Goal: Check status: Check status

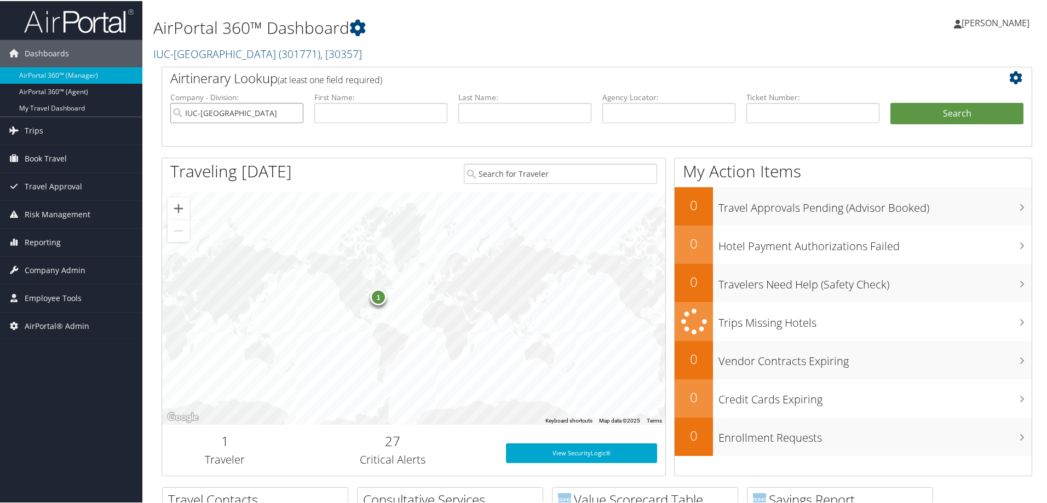
click at [296, 106] on input "IUC-Kent State University" at bounding box center [236, 112] width 133 height 20
click at [634, 117] on input "text" at bounding box center [669, 112] width 133 height 20
type input "lrm5a9"
click at [891, 102] on button "Search" at bounding box center [957, 113] width 133 height 22
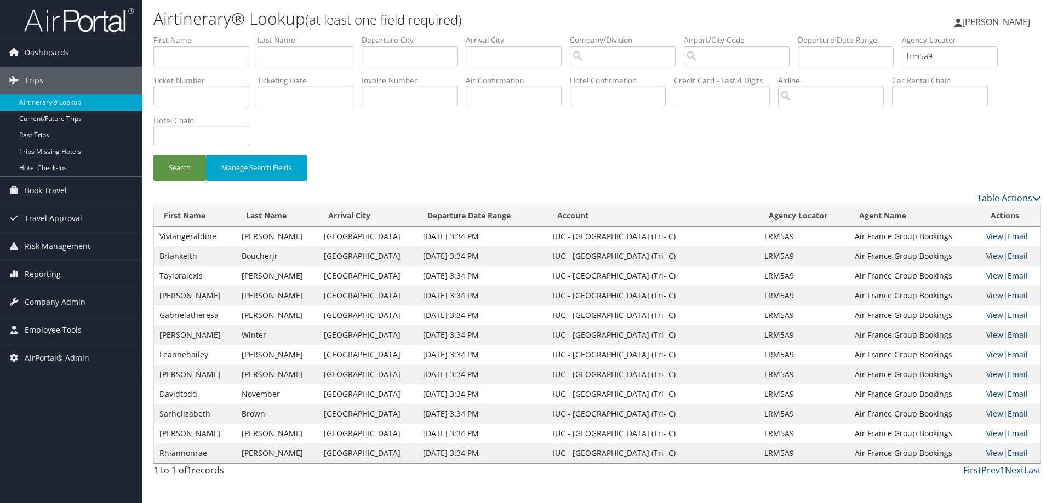
click at [981, 242] on td "View | Email" at bounding box center [1011, 237] width 60 height 20
click at [986, 236] on link "View" at bounding box center [994, 236] width 17 height 10
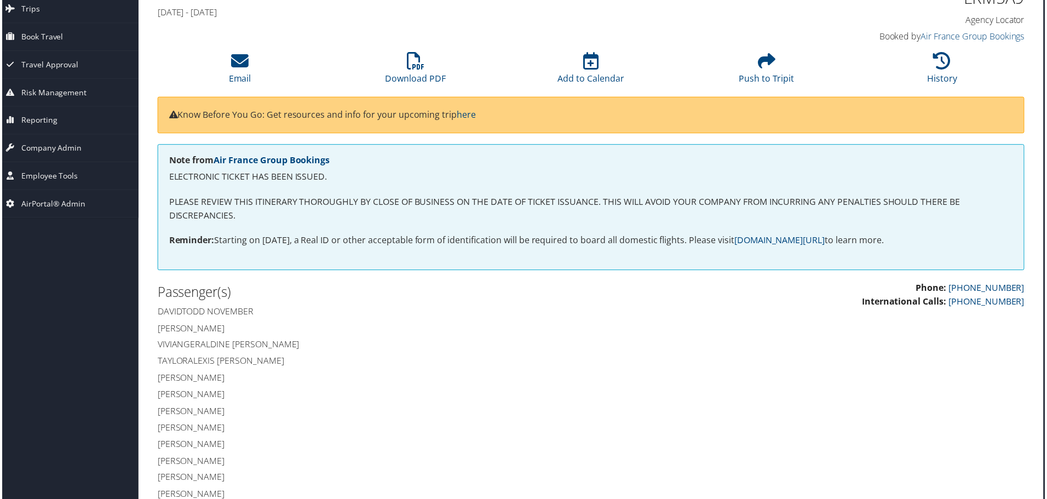
scroll to position [0, 5]
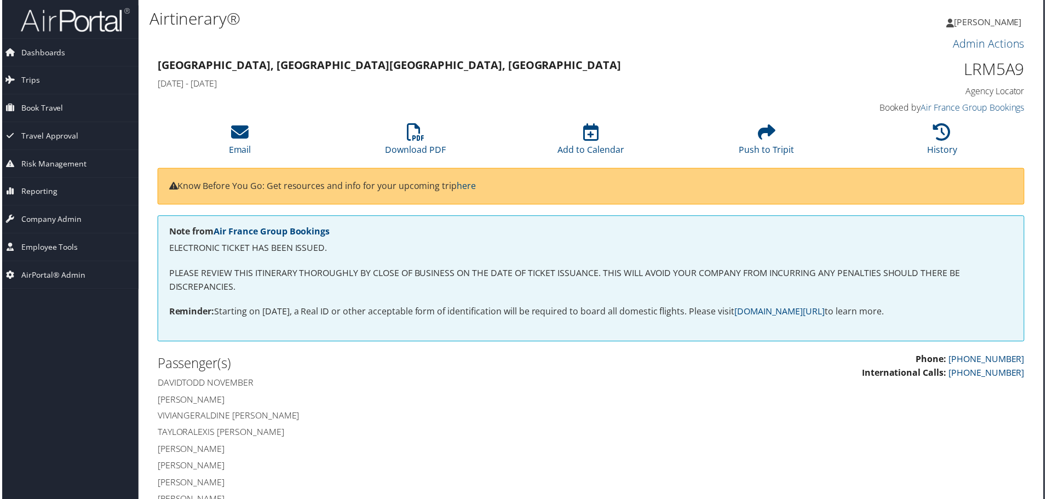
drag, startPoint x: 513, startPoint y: 285, endPoint x: 533, endPoint y: 123, distance: 162.9
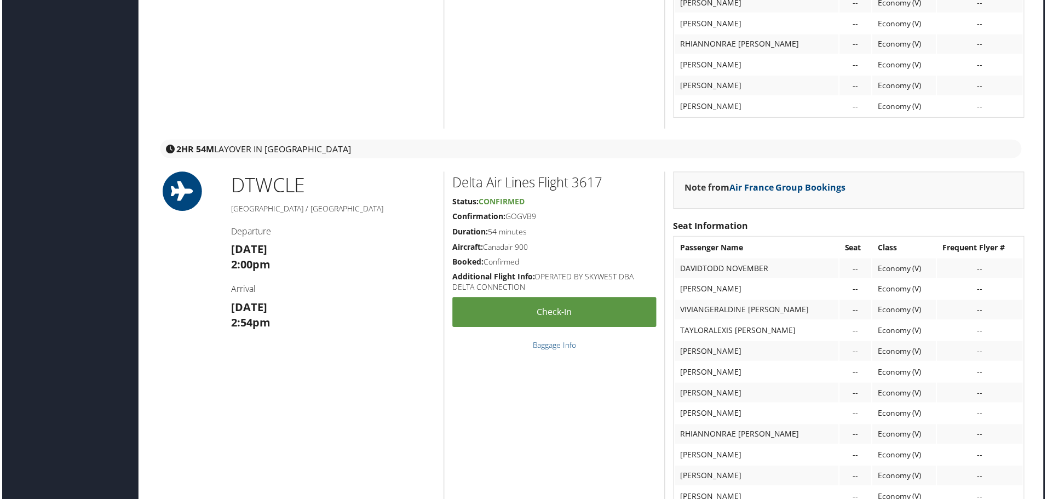
scroll to position [1917, 5]
